Goal: Obtain resource: Obtain resource

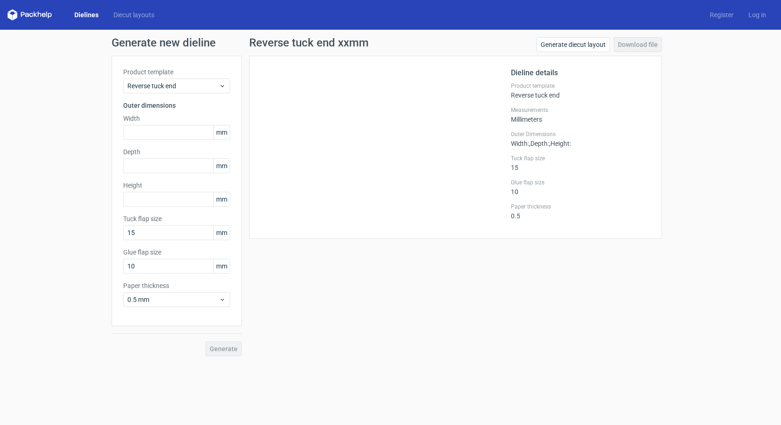
click at [92, 8] on div "Dielines Diecut layouts Register Log in" at bounding box center [390, 15] width 781 height 30
click at [91, 14] on link "Dielines" at bounding box center [86, 14] width 39 height 9
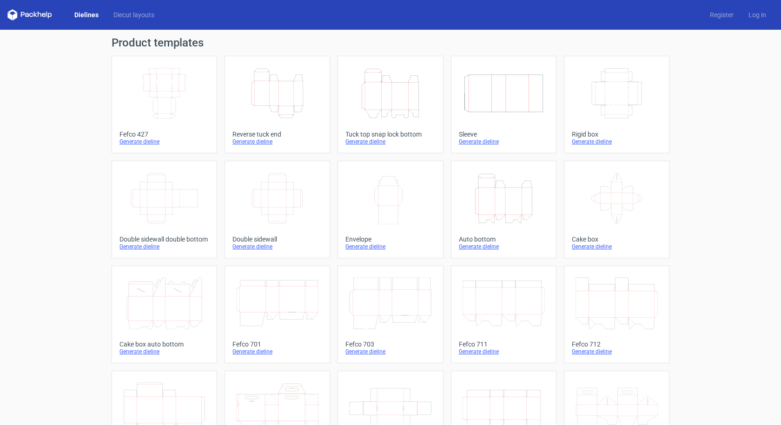
click at [150, 90] on icon "Width Depth Height" at bounding box center [164, 93] width 82 height 52
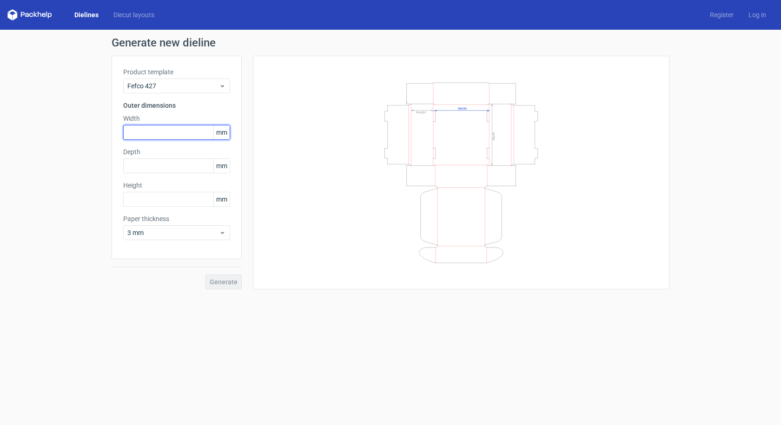
click at [139, 136] on input "text" at bounding box center [176, 132] width 107 height 15
type input "255"
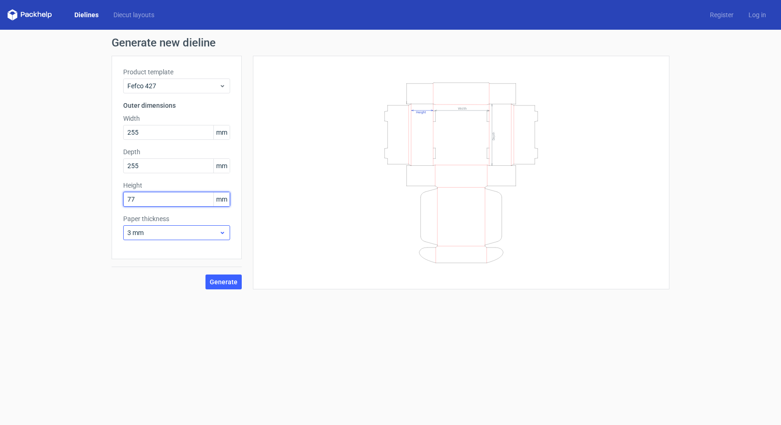
type input "77"
click at [180, 230] on span "3 mm" at bounding box center [173, 232] width 92 height 9
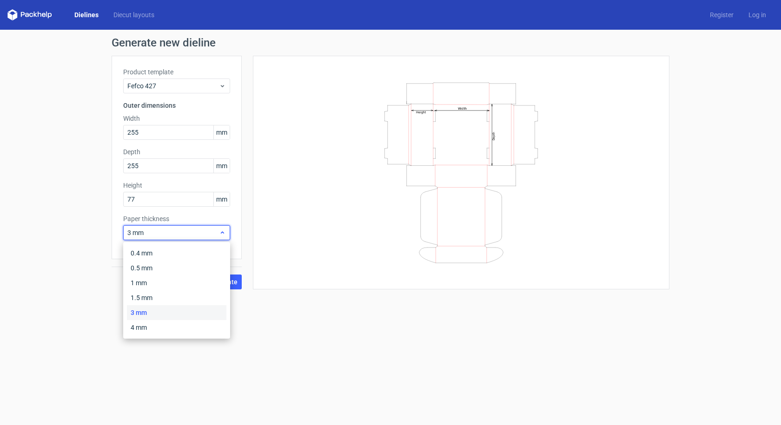
click at [180, 232] on span "3 mm" at bounding box center [173, 232] width 92 height 9
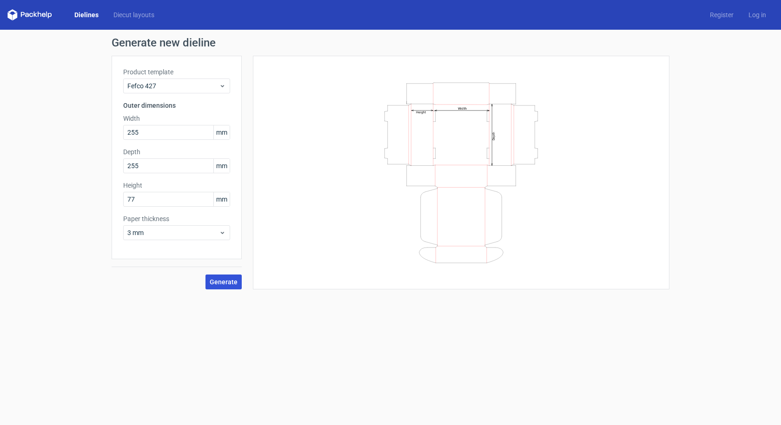
click at [216, 287] on button "Generate" at bounding box center [224, 282] width 36 height 15
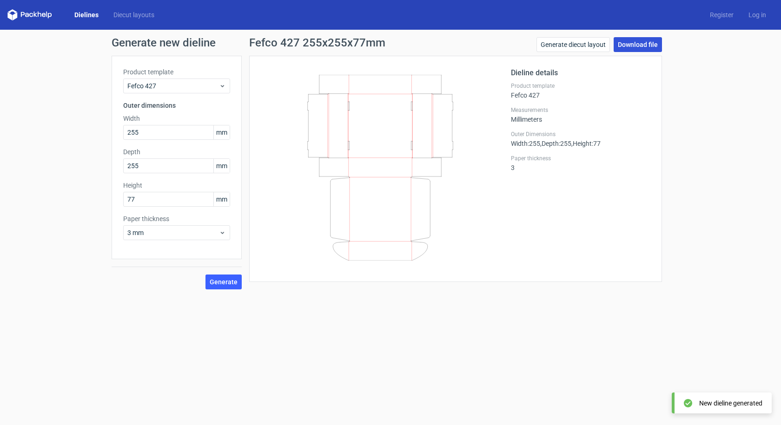
click at [646, 48] on link "Download file" at bounding box center [638, 44] width 48 height 15
